Goal: Information Seeking & Learning: Learn about a topic

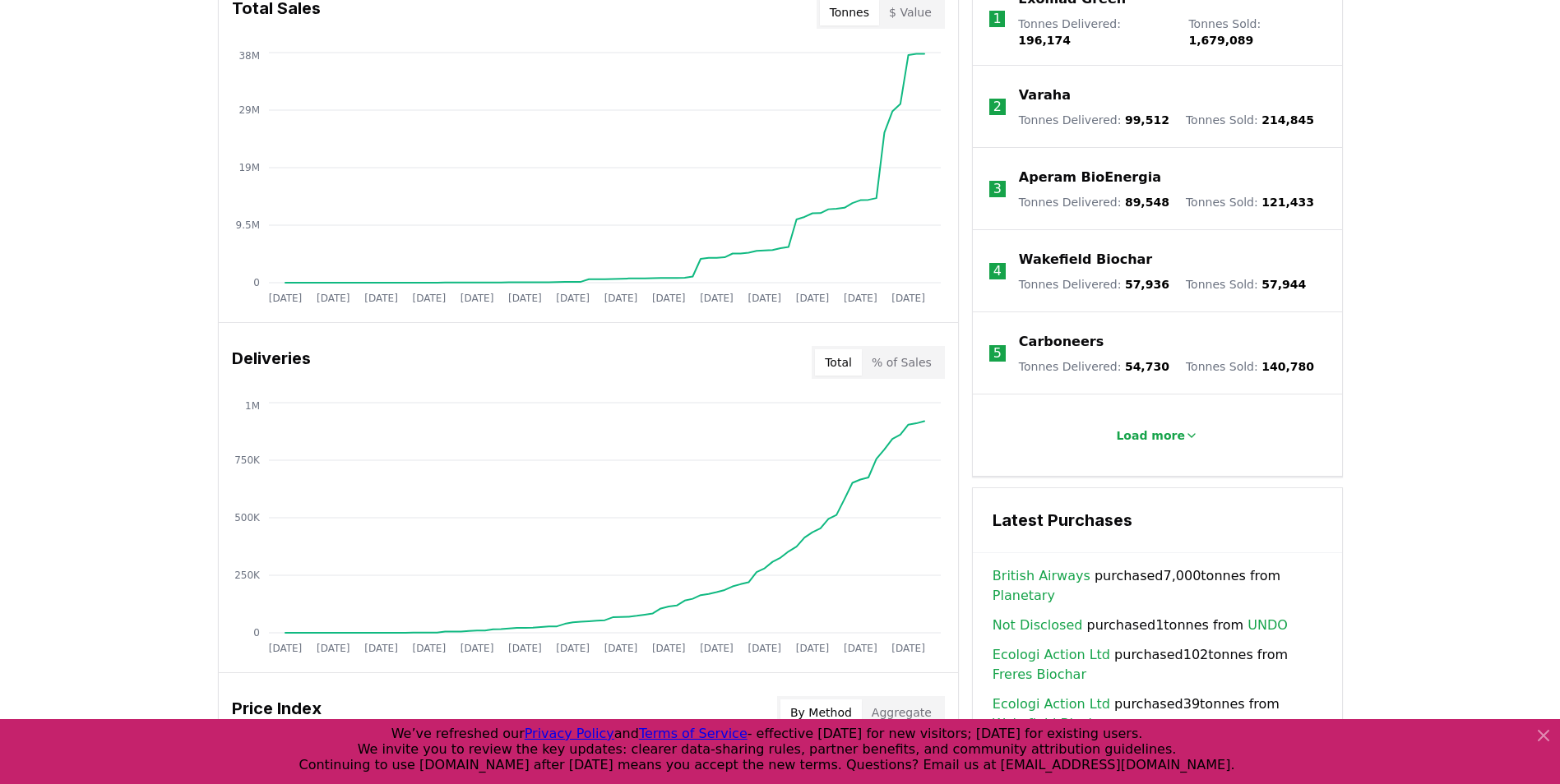
scroll to position [698, 0]
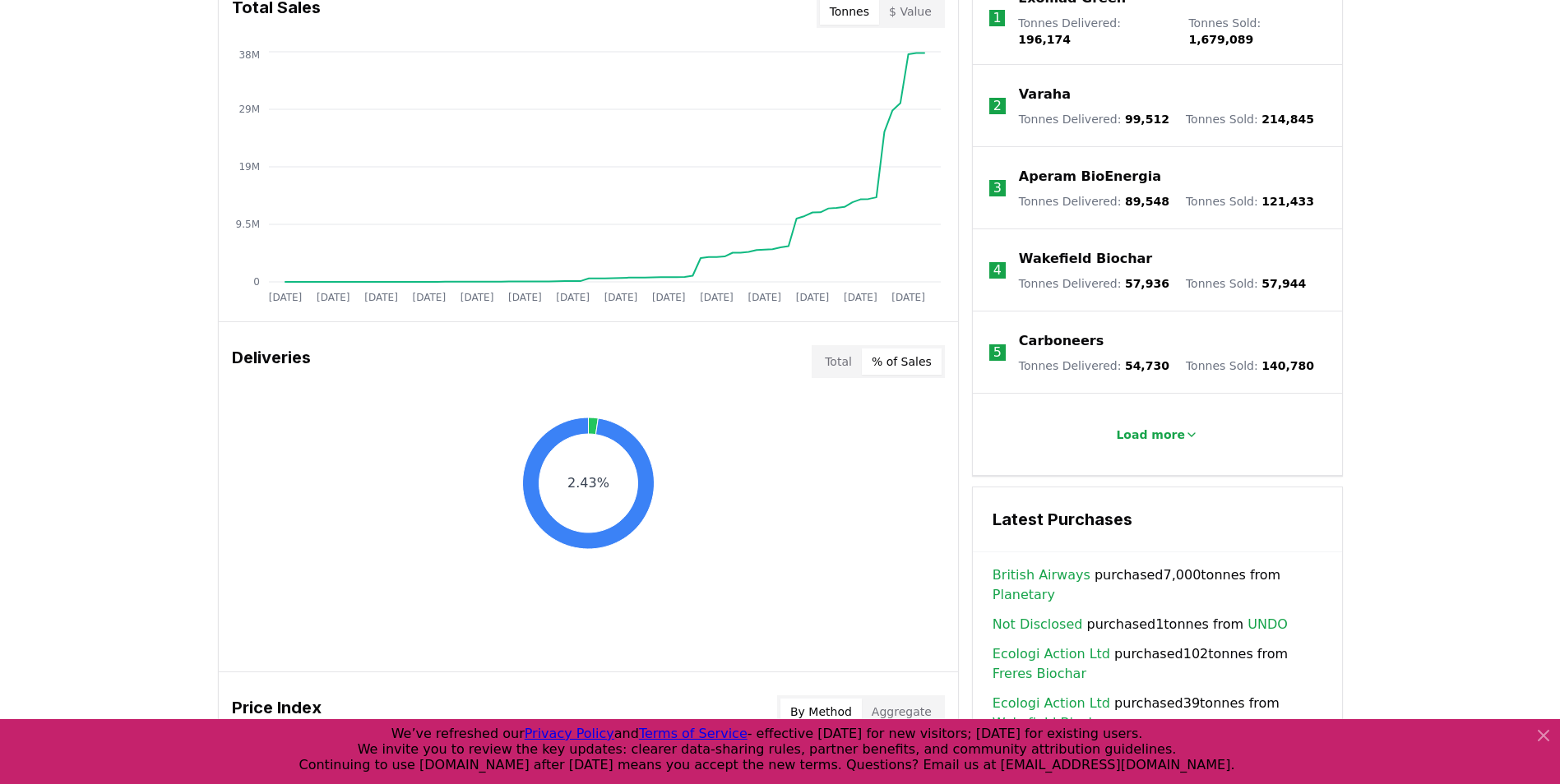
click at [914, 359] on button "% of Sales" at bounding box center [901, 362] width 80 height 27
click at [842, 359] on button "Total" at bounding box center [838, 362] width 47 height 27
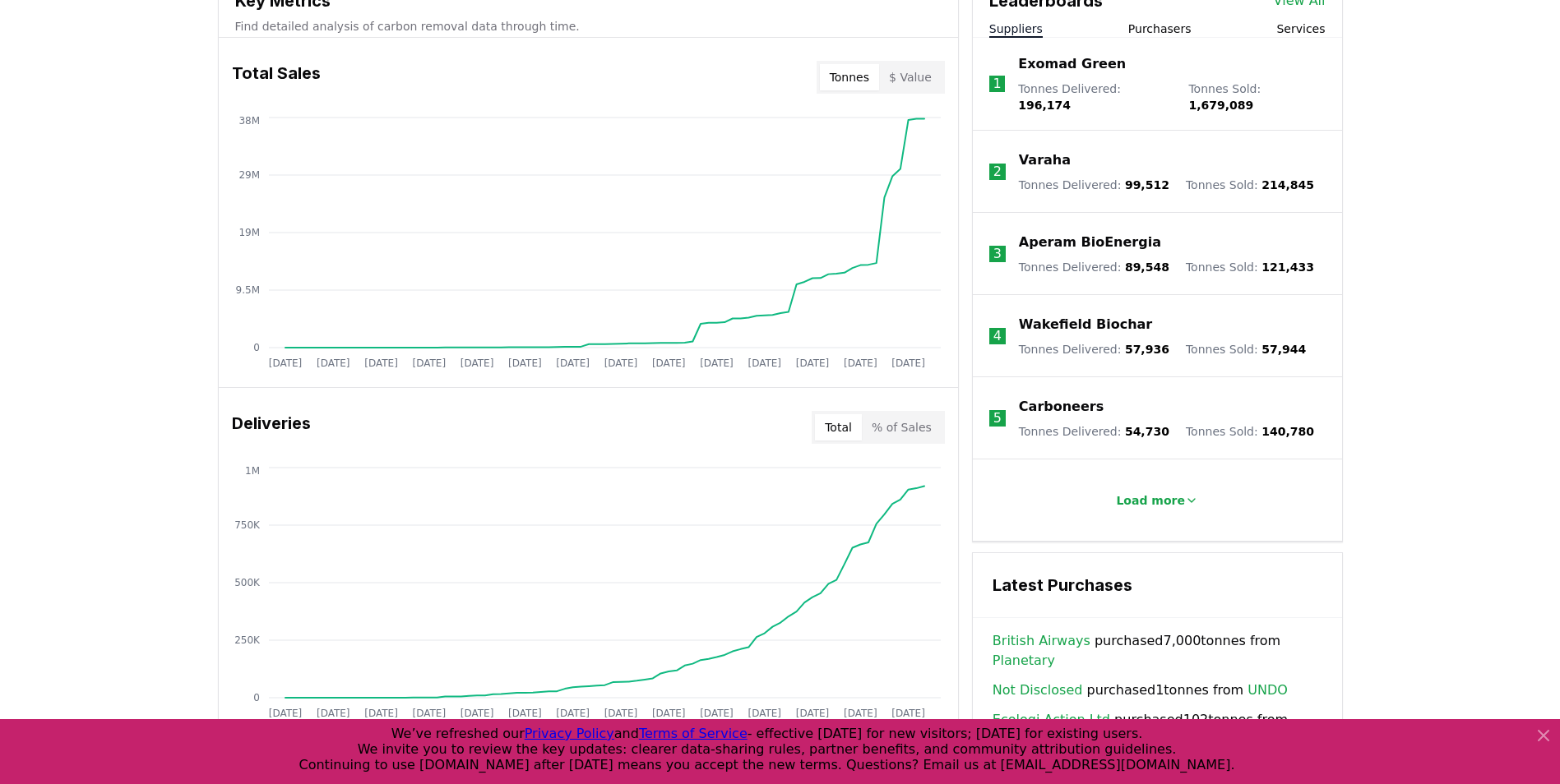
scroll to position [530, 0]
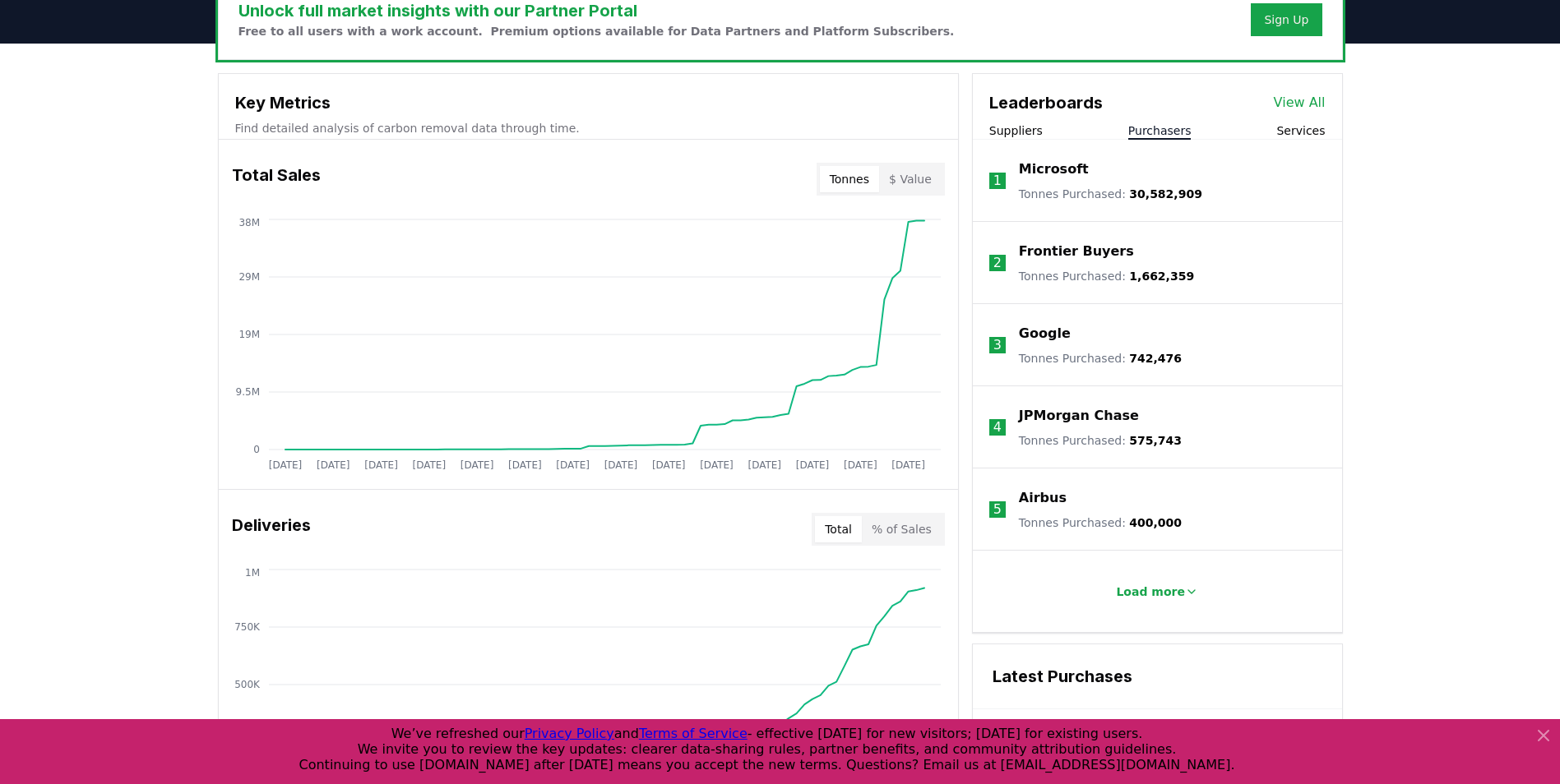
click at [1154, 135] on button "Purchasers" at bounding box center [1160, 130] width 64 height 17
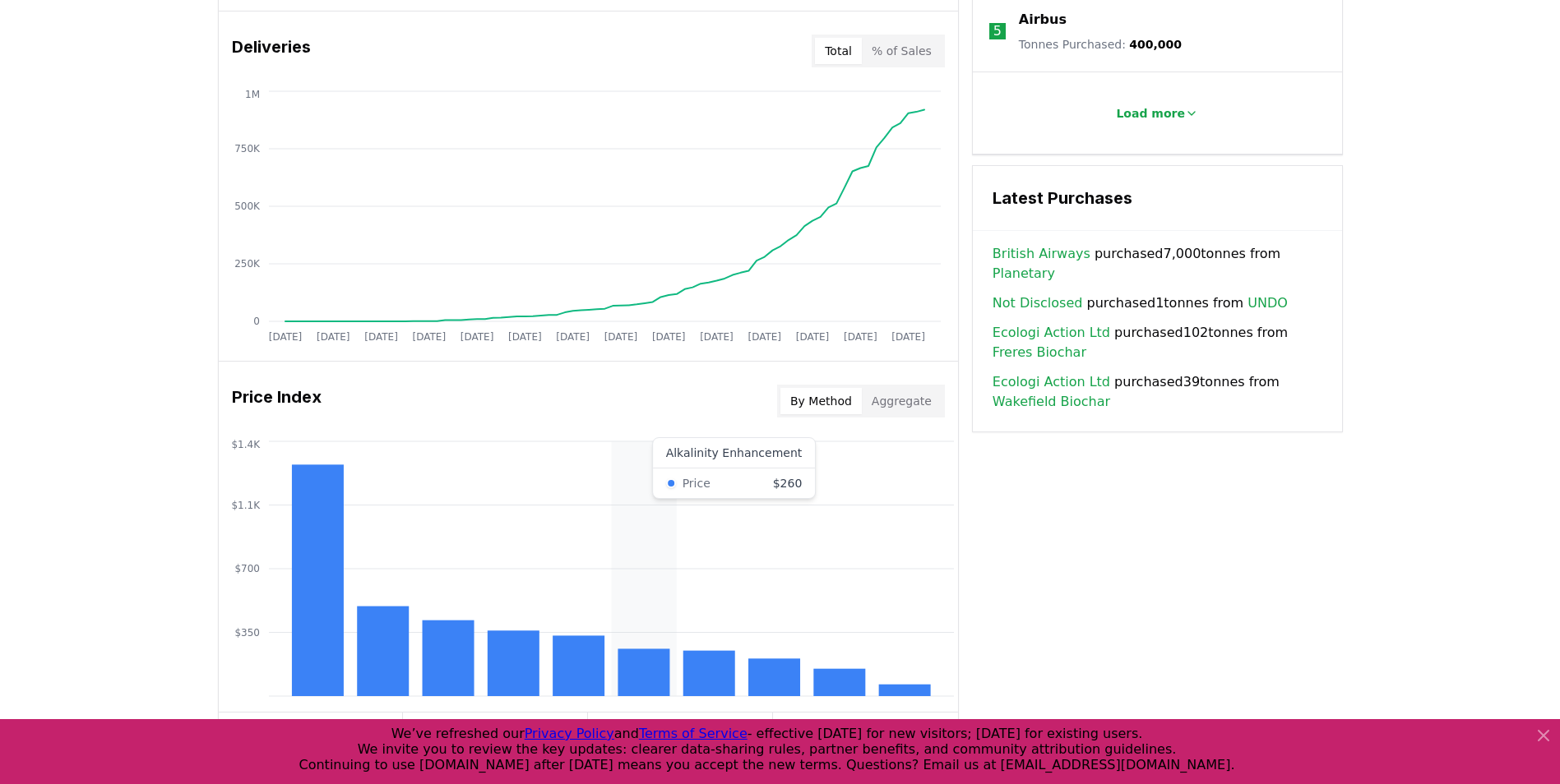
scroll to position [1097, 0]
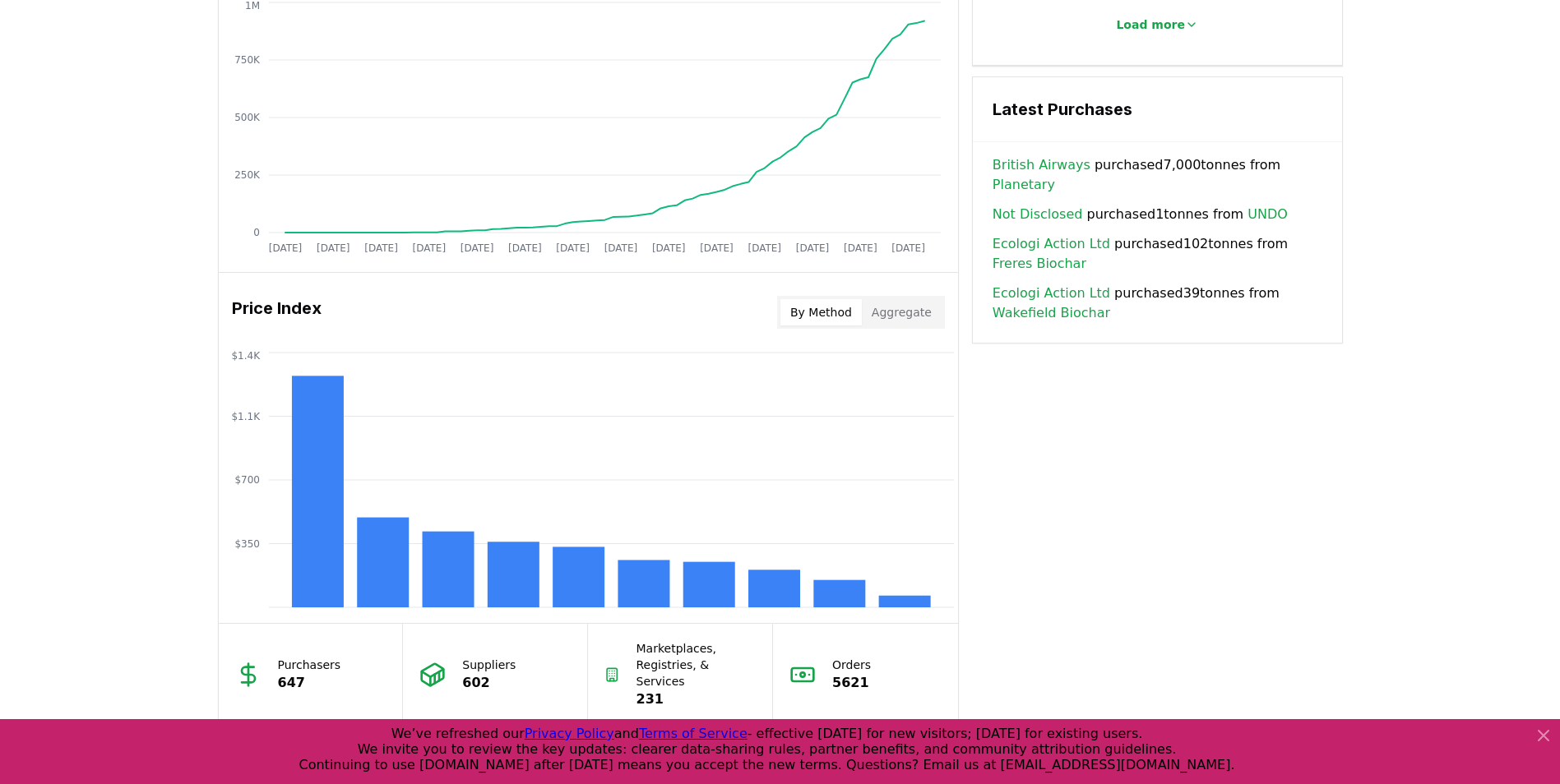
click at [120, 414] on div "Unlock full market insights with our Partner Portal Free to all users with a wo…" at bounding box center [780, 134] width 1560 height 1316
click at [1462, 382] on div "Unlock full market insights with our Partner Portal Free to all users with a wo…" at bounding box center [780, 134] width 1560 height 1316
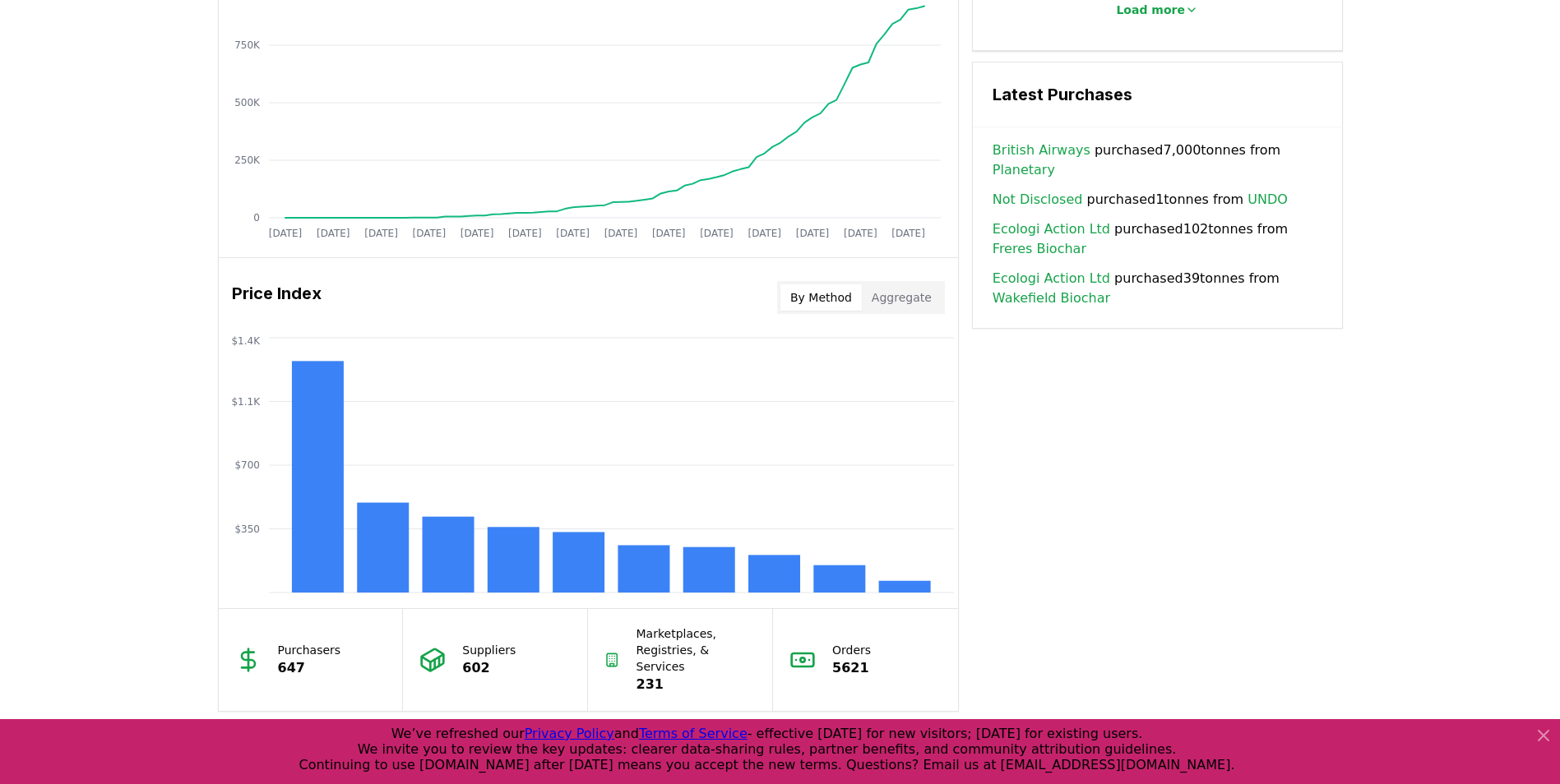
scroll to position [1113, 0]
click at [650, 580] on rect at bounding box center [644, 568] width 52 height 48
click at [847, 583] on rect at bounding box center [839, 578] width 52 height 27
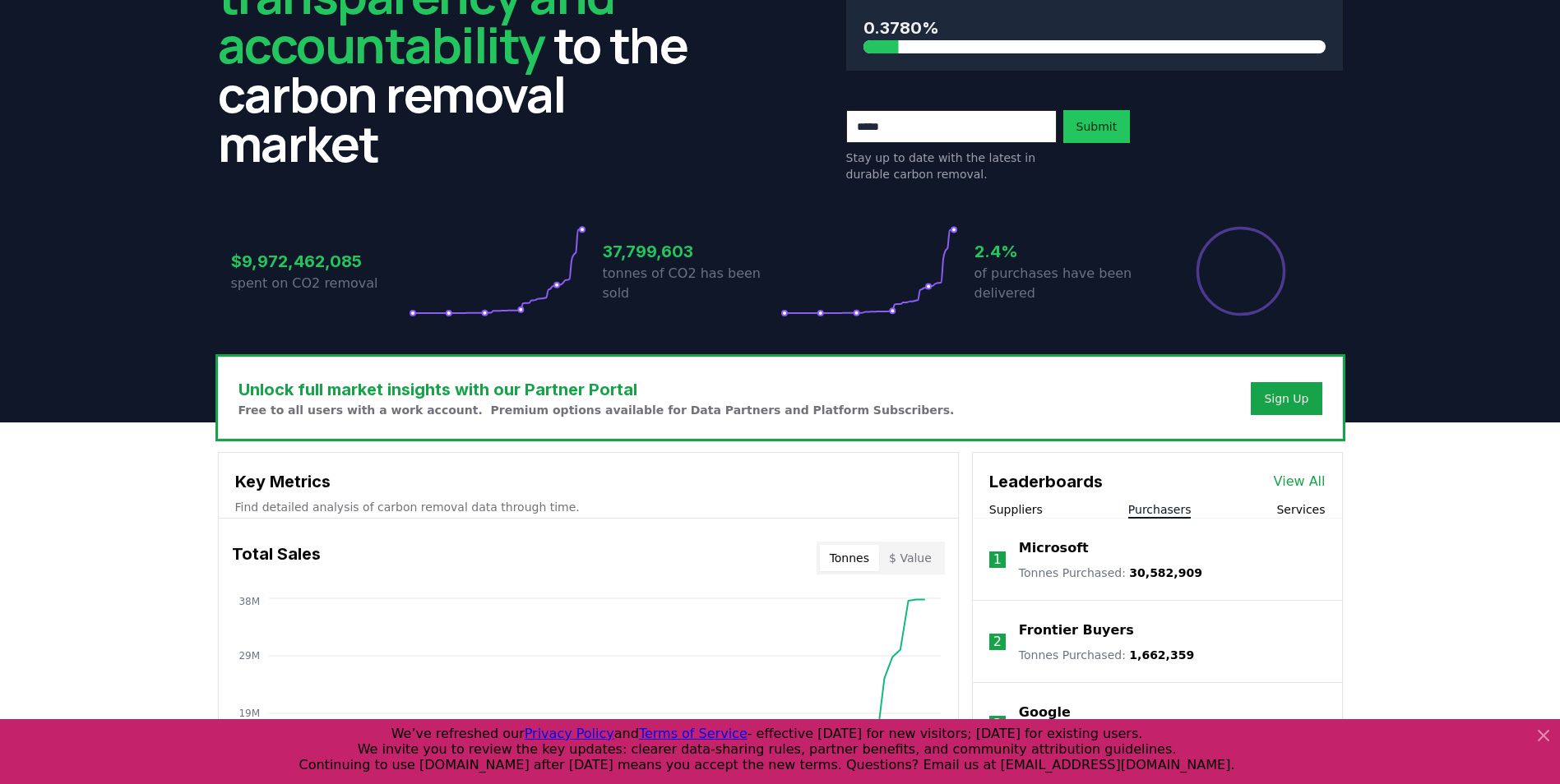
scroll to position [0, 0]
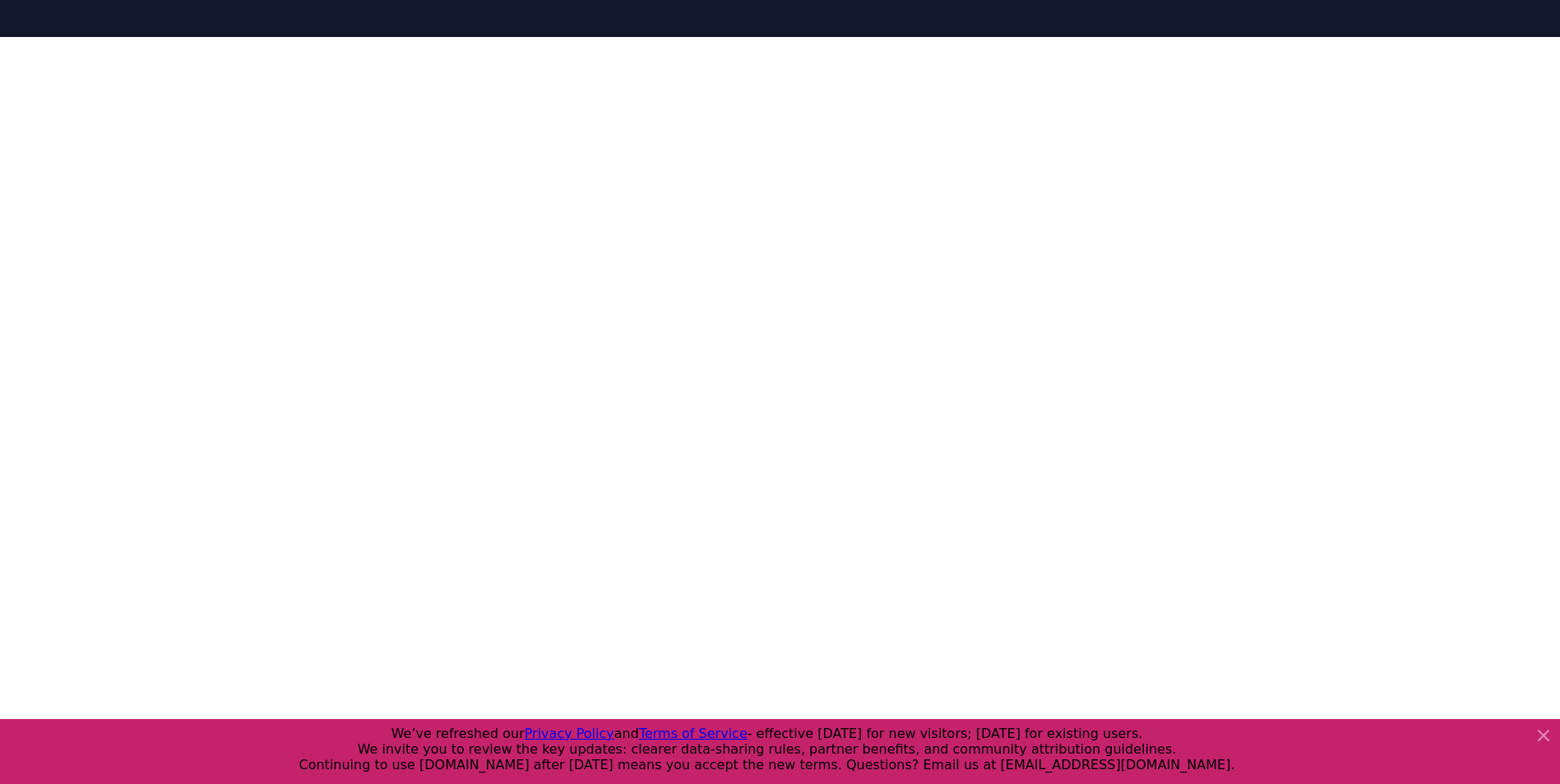
scroll to position [224, 0]
click at [1411, 297] on div at bounding box center [780, 428] width 1560 height 784
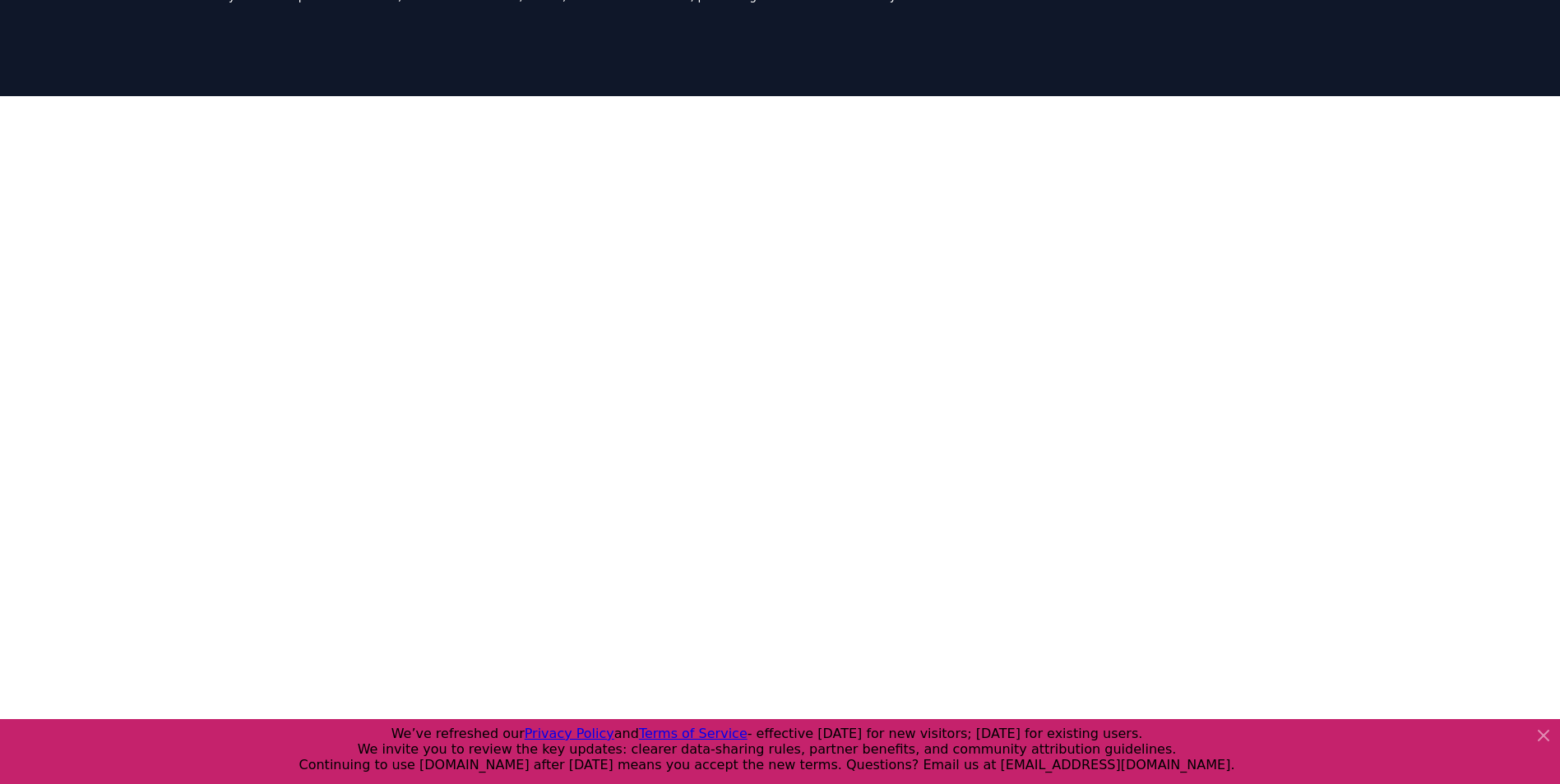
scroll to position [0, 0]
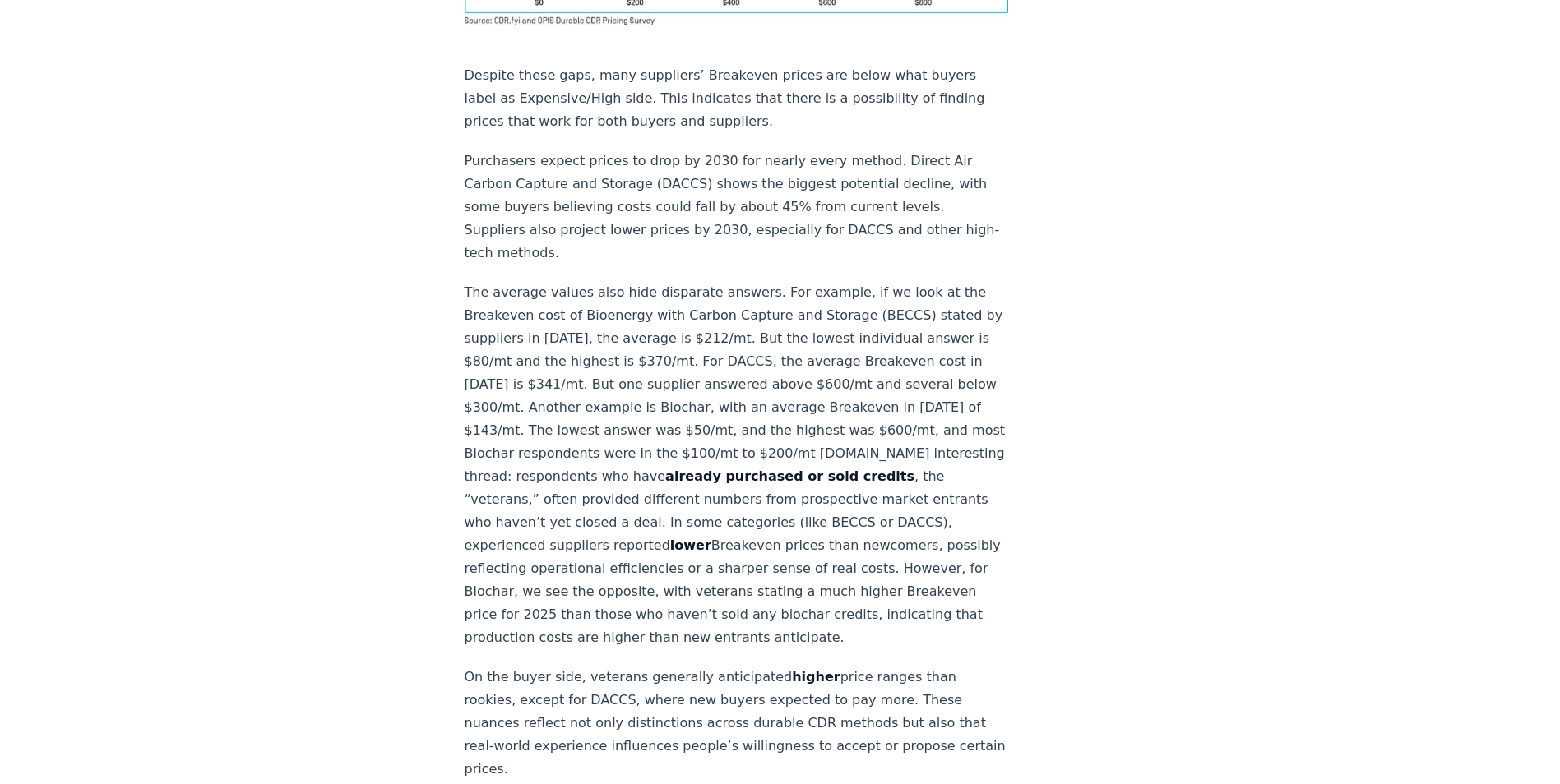
scroll to position [1498, 0]
